Goal: Transaction & Acquisition: Subscribe to service/newsletter

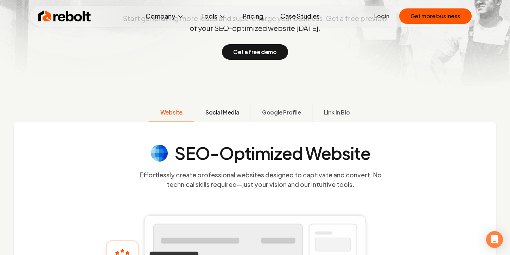
click at [229, 110] on span "Social Media" at bounding box center [222, 112] width 34 height 8
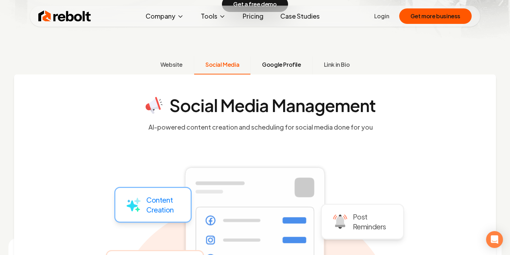
click at [268, 66] on span "Google Profile" at bounding box center [281, 65] width 39 height 8
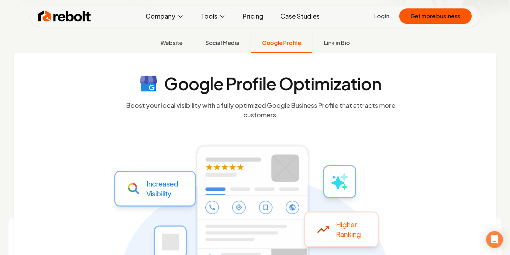
scroll to position [209, 0]
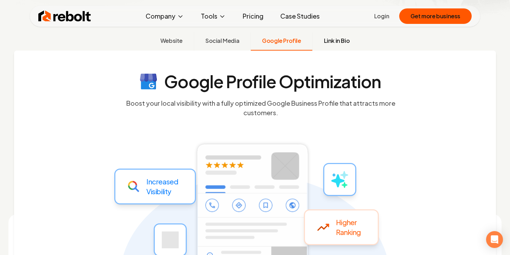
click at [348, 44] on button "Link in Bio" at bounding box center [336, 41] width 49 height 18
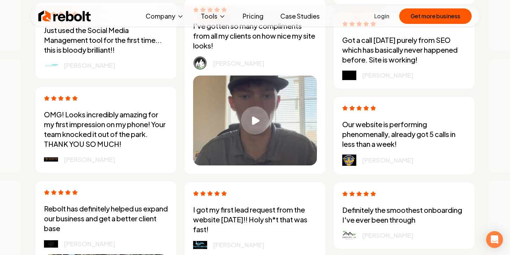
scroll to position [1960, 0]
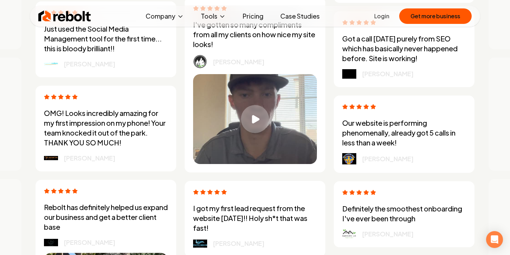
click at [255, 13] on link "Pricing" at bounding box center [253, 16] width 32 height 14
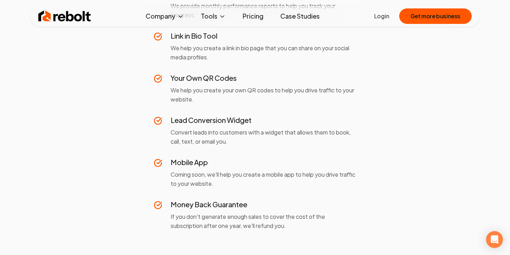
scroll to position [593, 0]
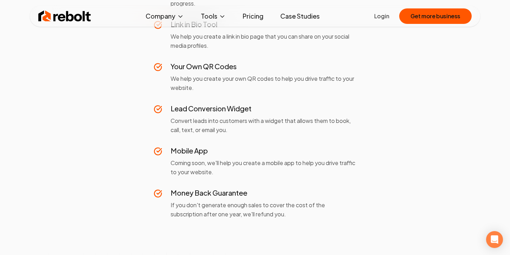
click at [75, 17] on img at bounding box center [64, 16] width 53 height 14
